Goal: Check status

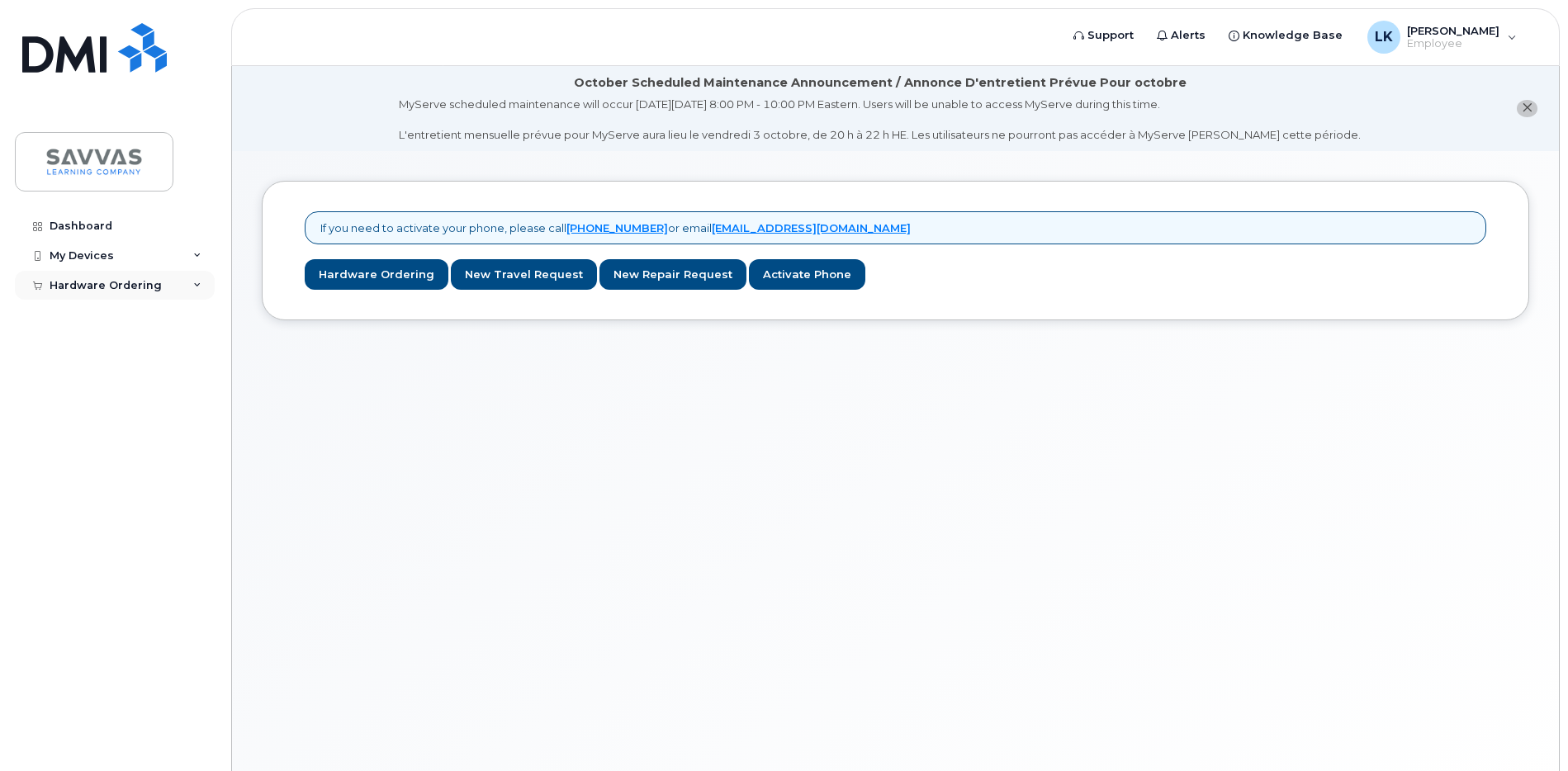
click at [195, 291] on div "Hardware Ordering" at bounding box center [115, 286] width 200 height 30
click at [90, 311] on div "My Orders" at bounding box center [86, 315] width 59 height 15
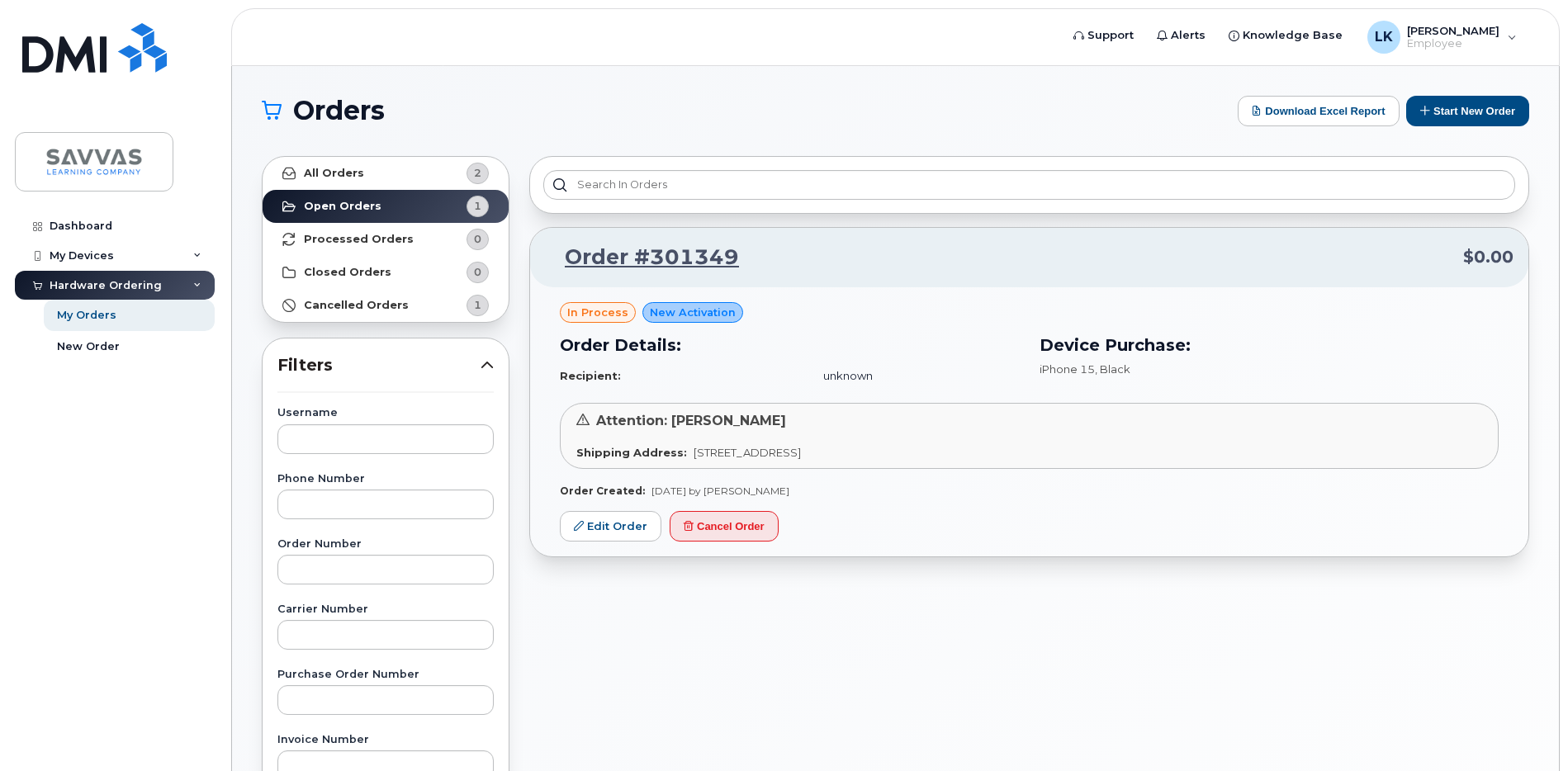
click at [848, 717] on div "Order #301349 $0.00 in process New Activation Order Details: Recipient: unknown…" at bounding box center [1028, 726] width 1020 height 1160
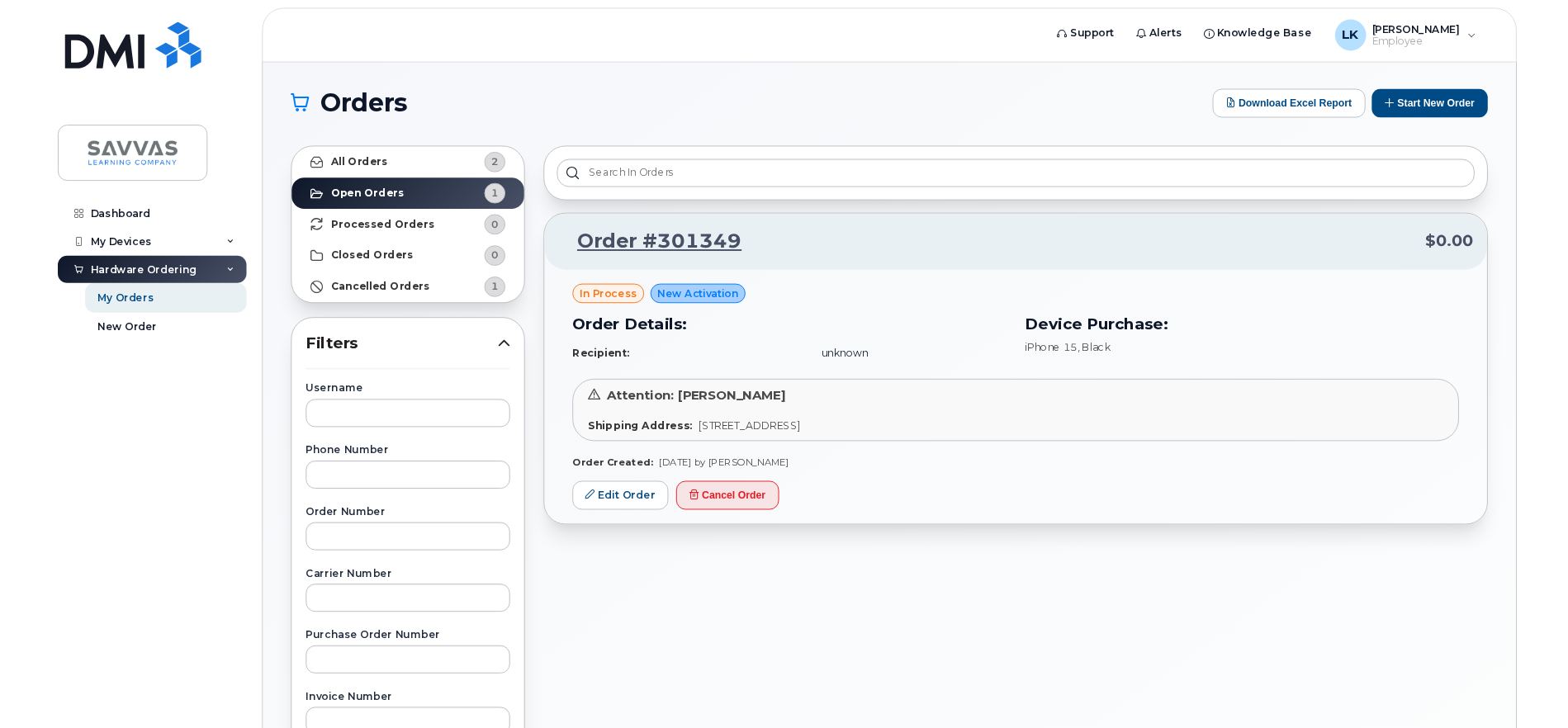
scroll to position [7, 0]
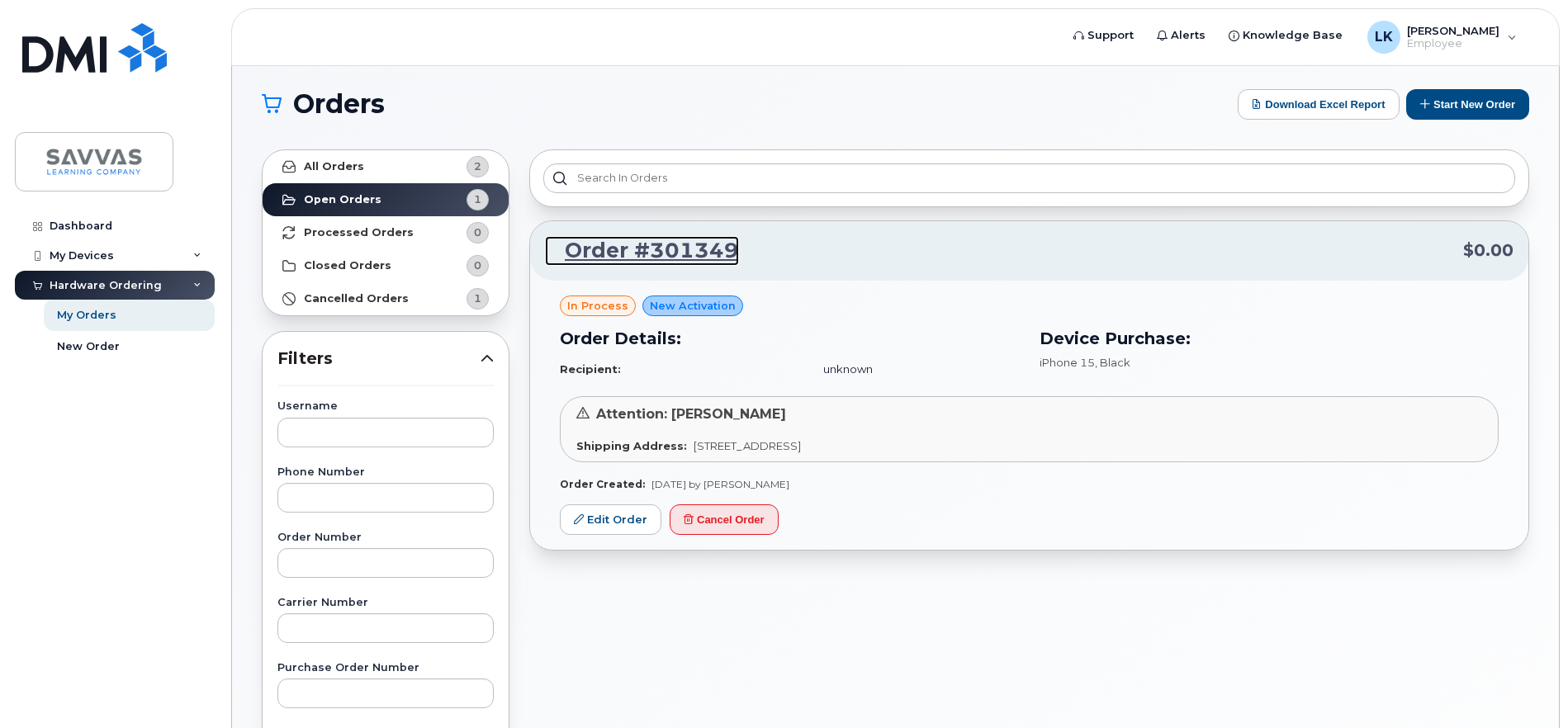
click at [703, 253] on link "Order #301349" at bounding box center [642, 251] width 194 height 30
